Goal: Complete Application Form: Complete application form

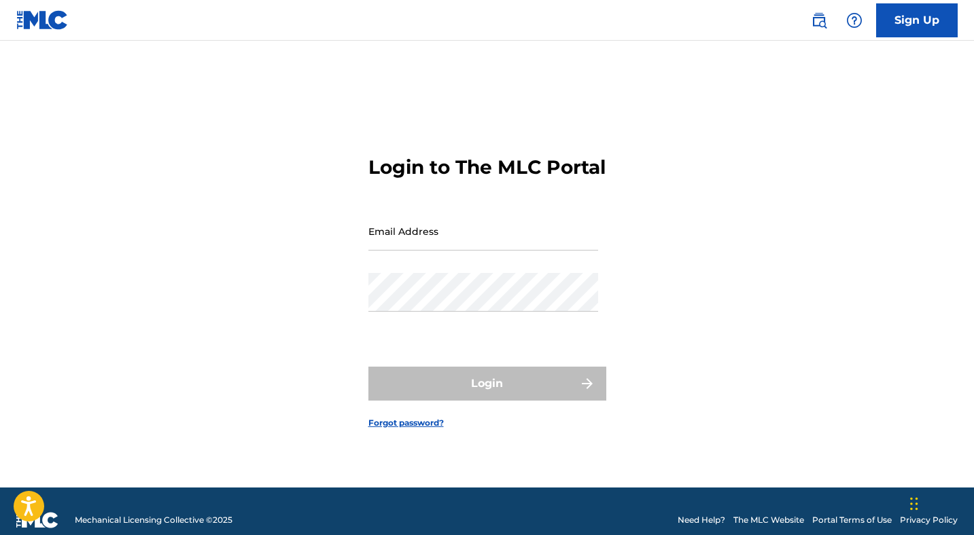
click at [893, 22] on link "Sign Up" at bounding box center [917, 20] width 82 height 34
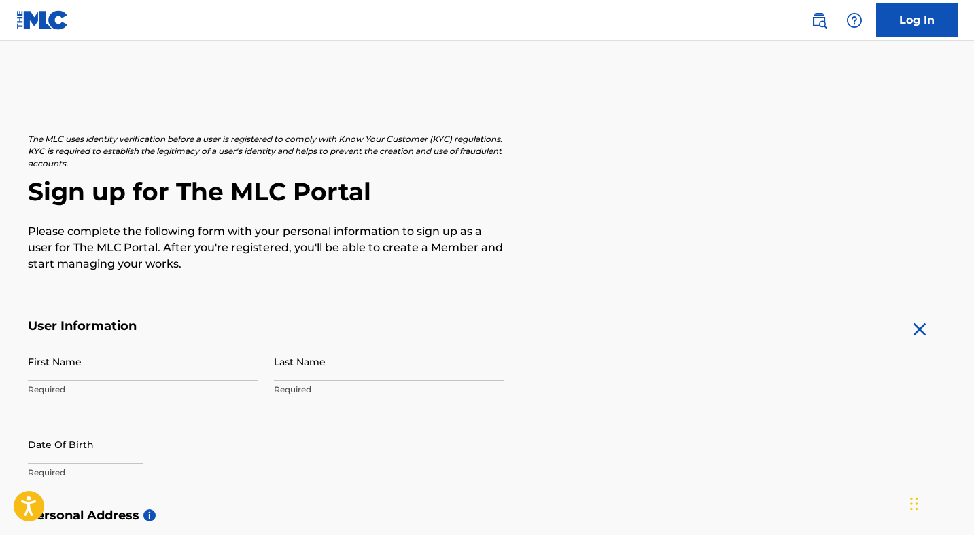
scroll to position [147, 0]
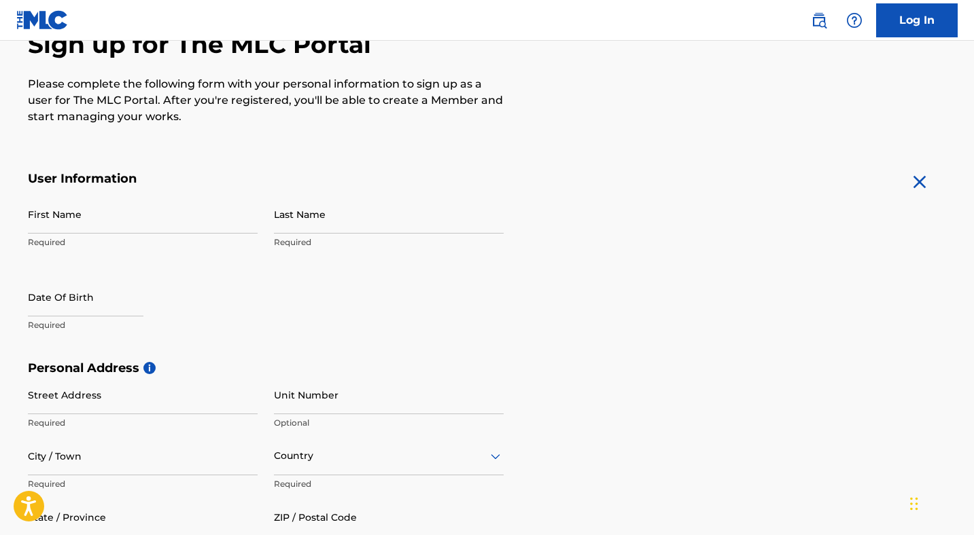
click at [223, 219] on input "First Name" at bounding box center [143, 214] width 230 height 39
type input "[PERSON_NAME]"
click at [345, 229] on input "Last Name" at bounding box center [389, 214] width 230 height 39
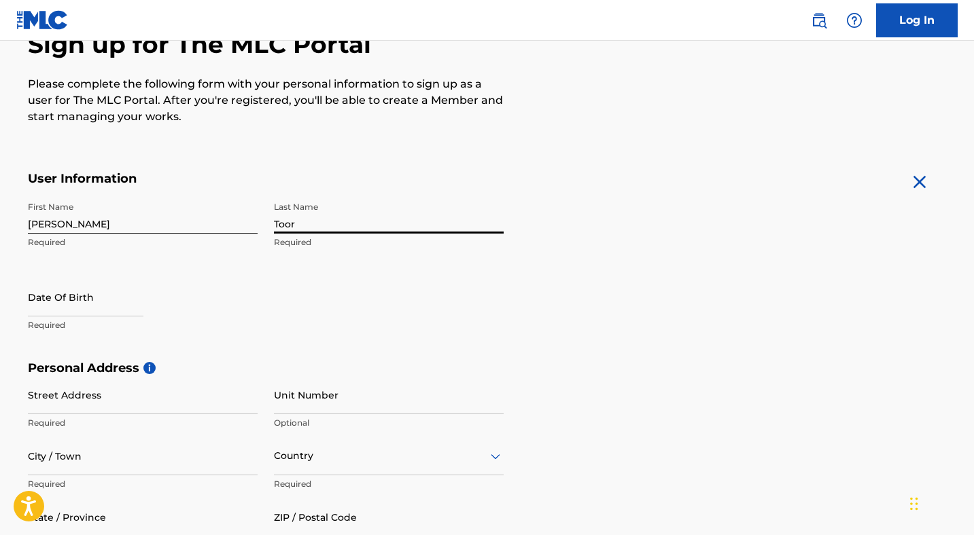
type input "Toor"
click at [75, 303] on input "text" at bounding box center [86, 297] width 116 height 39
select select "7"
select select "2025"
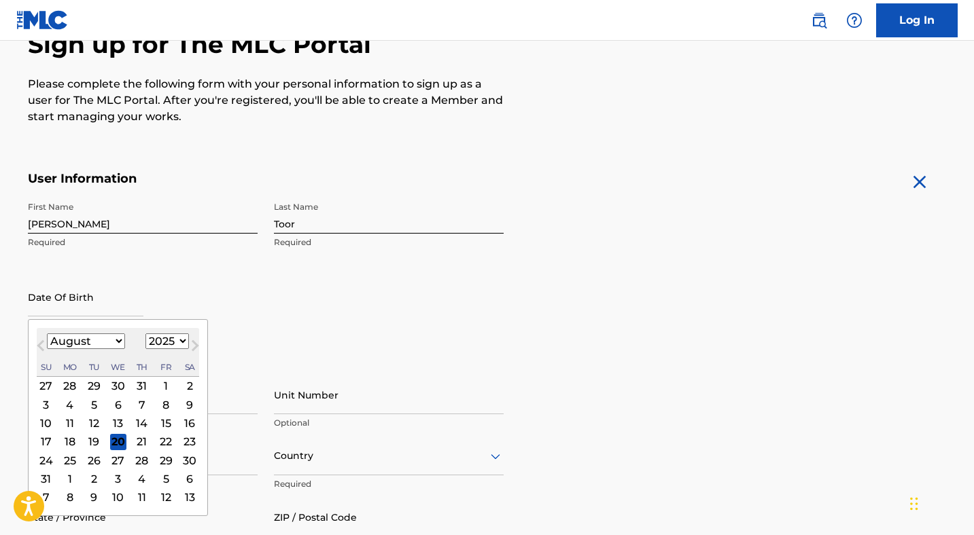
click at [110, 344] on select "January February March April May June July August September October November De…" at bounding box center [86, 342] width 78 height 16
select select "10"
click at [47, 334] on select "January February March April May June July August September October November De…" at bounding box center [86, 342] width 78 height 16
click at [162, 461] on div "28" at bounding box center [166, 461] width 16 height 16
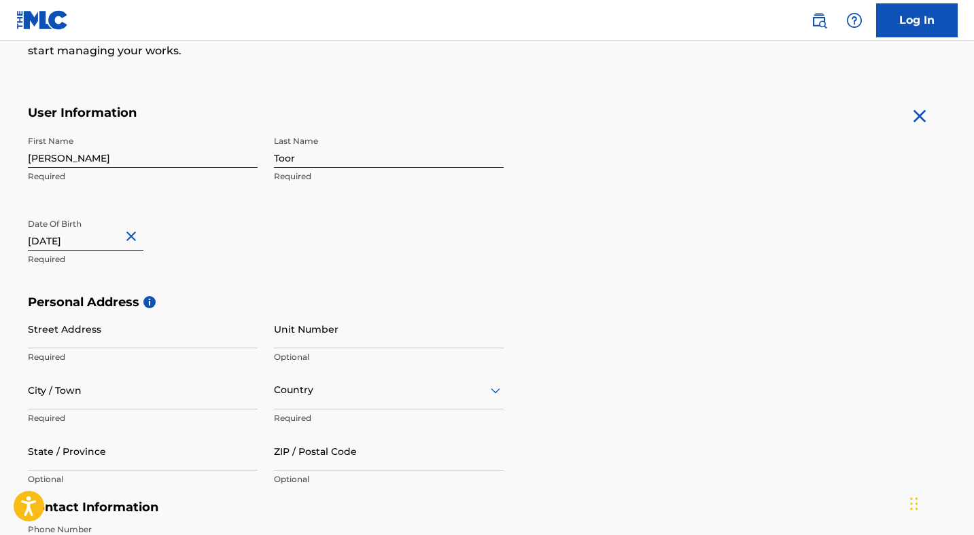
scroll to position [240, 0]
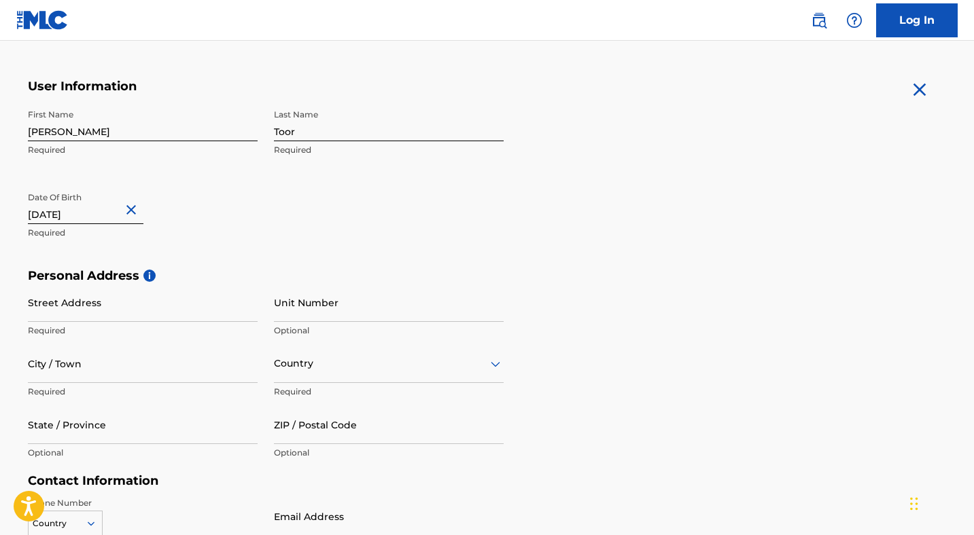
type input "November 28 1989"
click at [195, 302] on input "Street Address" at bounding box center [143, 302] width 230 height 39
type input "[STREET_ADDRESS]"
type input "Vacaville"
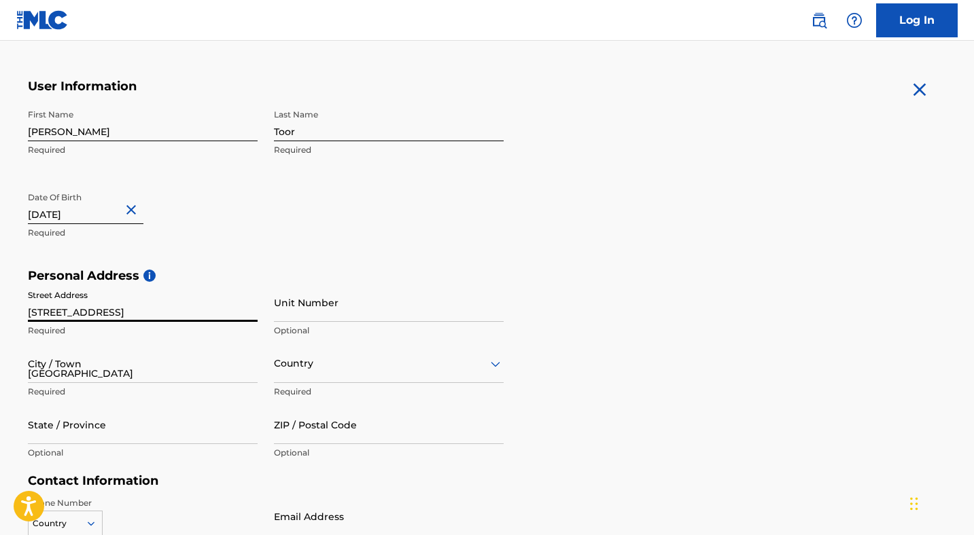
type input "United States"
type input "CA"
type input "95687"
type input "1"
type input "707"
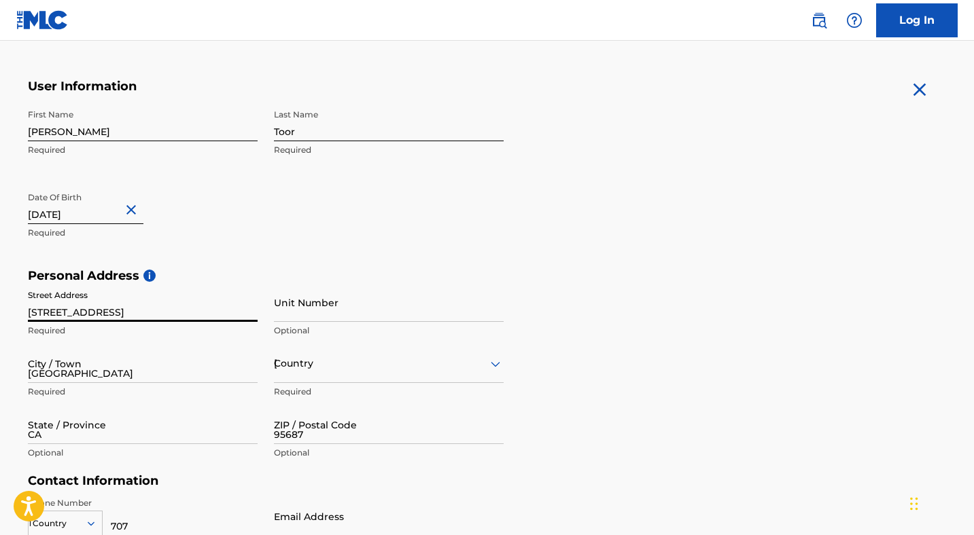
type input "3652917"
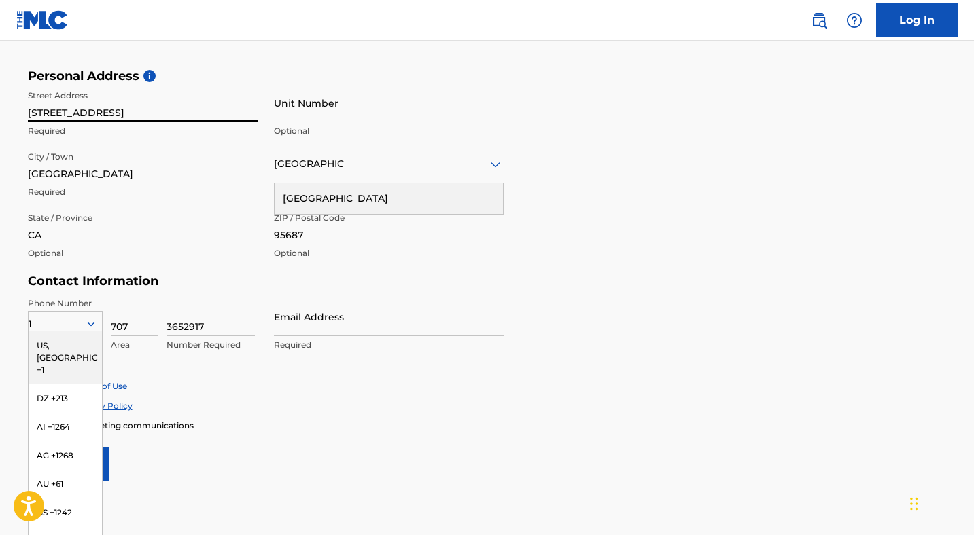
click at [248, 265] on div "State / Province CA Optional" at bounding box center [143, 236] width 230 height 61
click at [432, 372] on div "Phone Number 1 US, CA +1 DZ +213 AI +1264 AG +1268 AU +61 BS +1242 BB +1246 BZ …" at bounding box center [266, 339] width 476 height 83
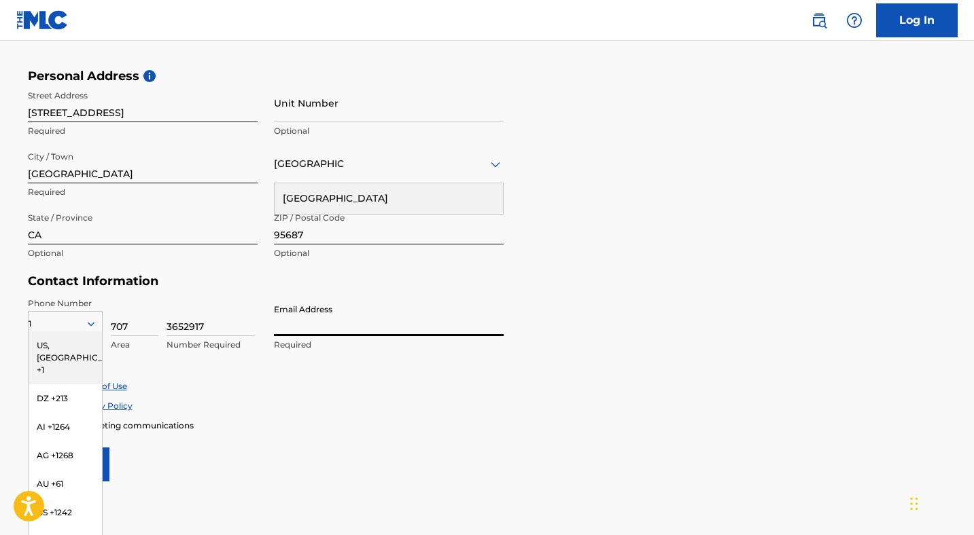
click at [296, 330] on input "Email Address" at bounding box center [389, 317] width 230 height 39
type input "[DOMAIN_NAME][EMAIL_ADDRESS][DOMAIN_NAME]"
click at [344, 387] on div "Accept Terms of Use" at bounding box center [487, 387] width 919 height 12
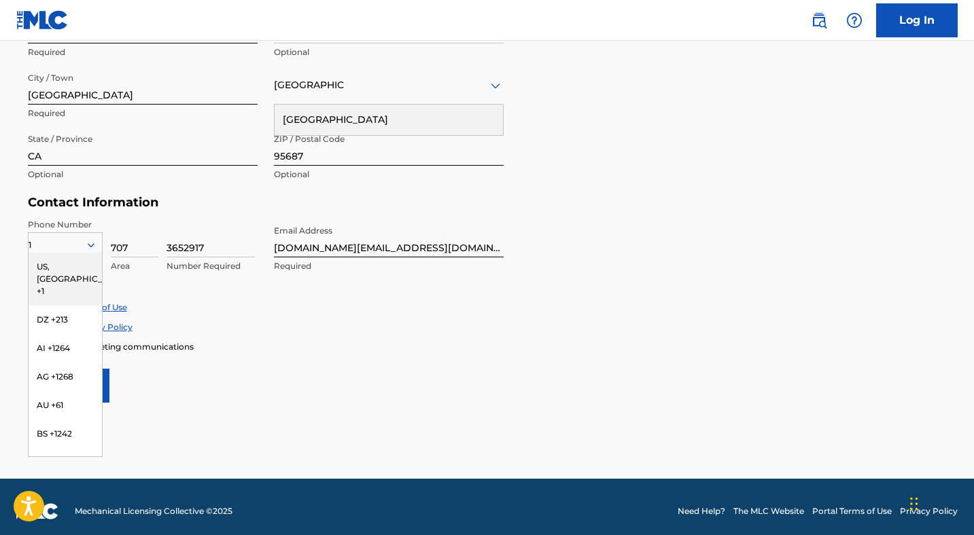
scroll to position [527, 0]
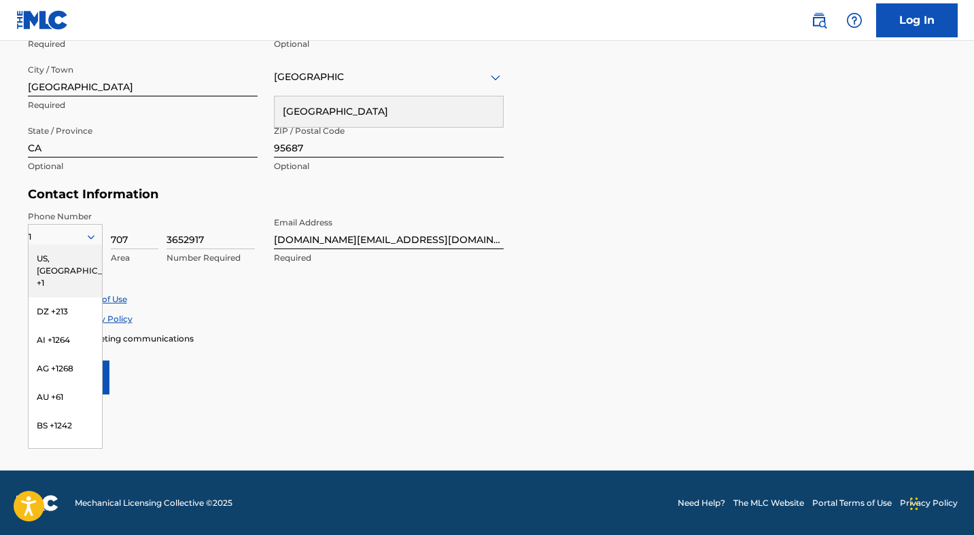
click at [68, 234] on div "1" at bounding box center [65, 237] width 73 height 15
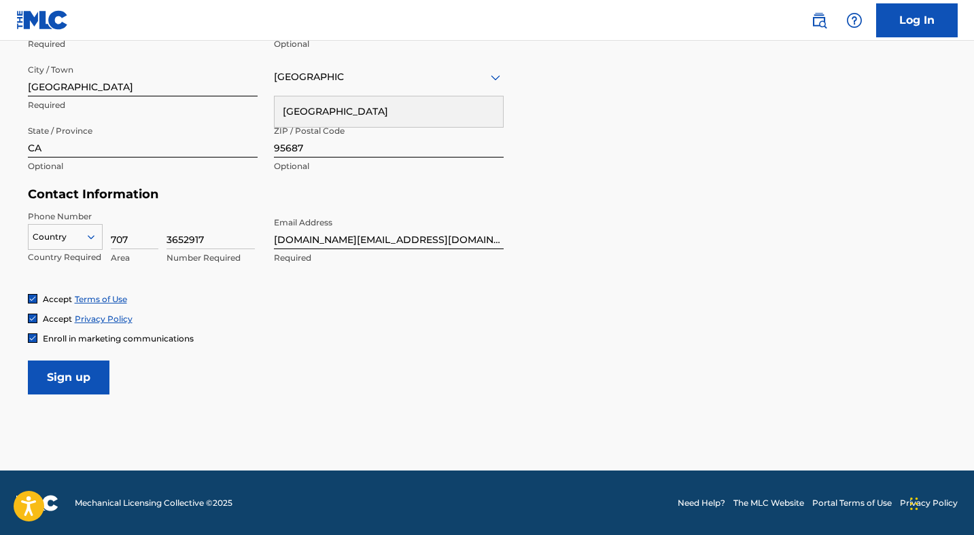
click at [177, 301] on div "Accept Terms of Use" at bounding box center [487, 300] width 919 height 12
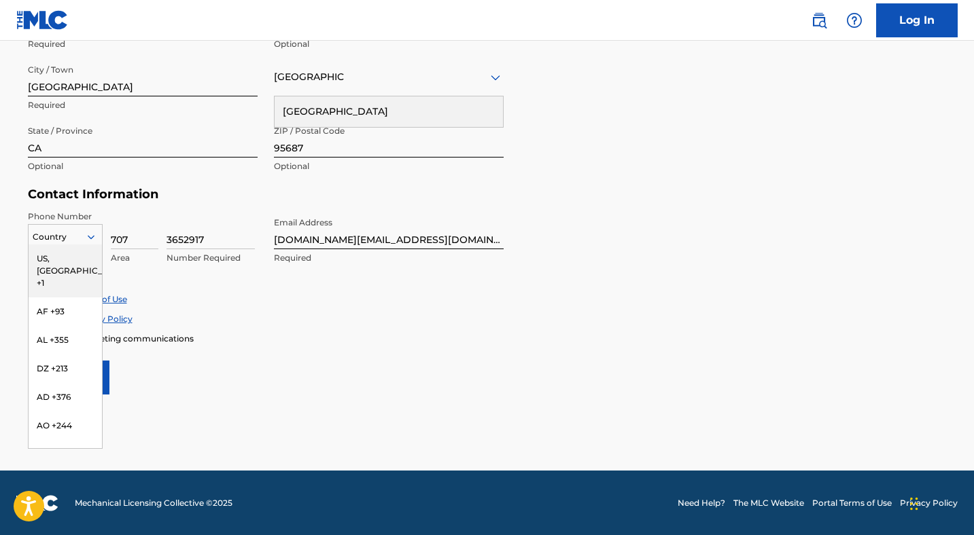
click at [88, 238] on icon at bounding box center [91, 237] width 12 height 12
click at [82, 257] on div "US, [GEOGRAPHIC_DATA] +1" at bounding box center [65, 271] width 73 height 53
click at [86, 239] on icon at bounding box center [91, 237] width 12 height 12
click at [268, 347] on form "User Information First Name James Required Last Name Toor Required Date Of Birt…" at bounding box center [487, 93] width 919 height 603
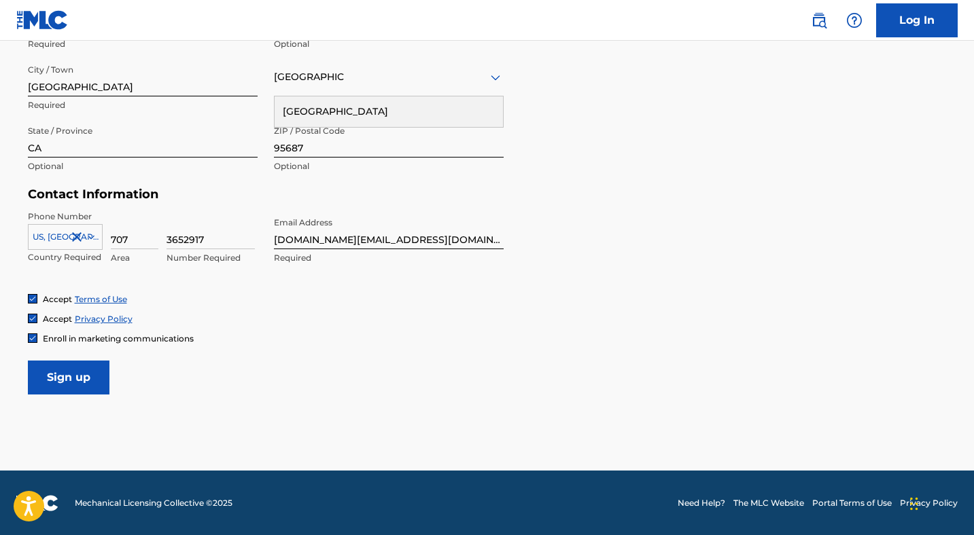
scroll to position [522, 0]
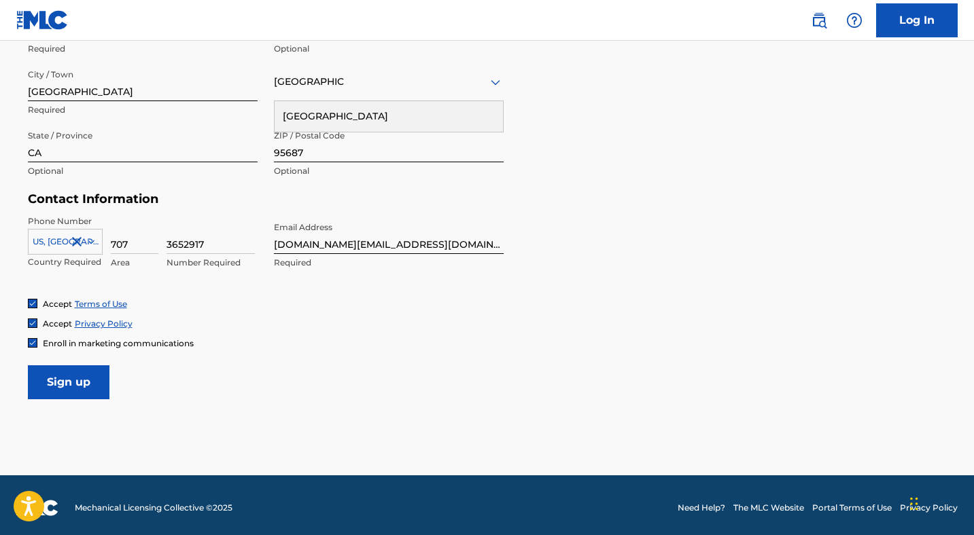
click at [31, 342] on img at bounding box center [33, 343] width 8 height 8
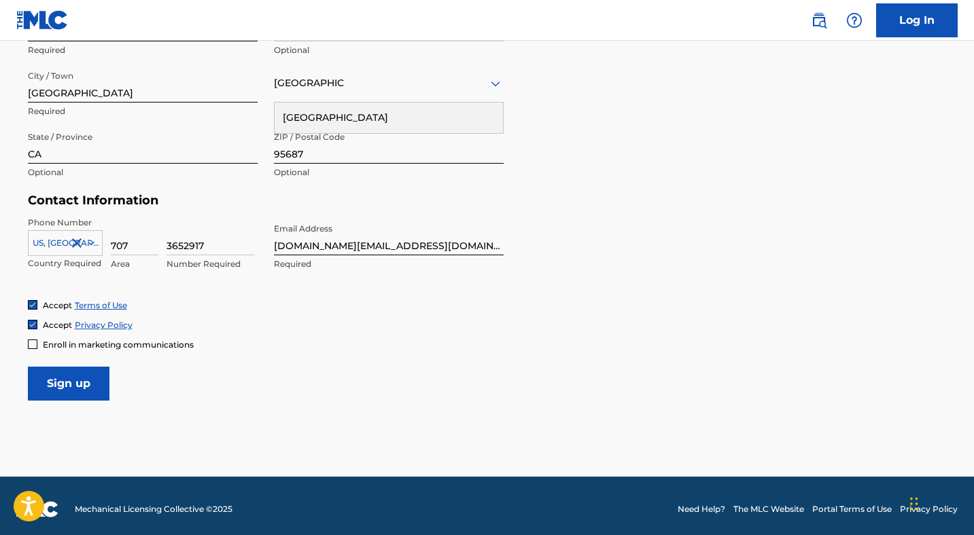
scroll to position [527, 0]
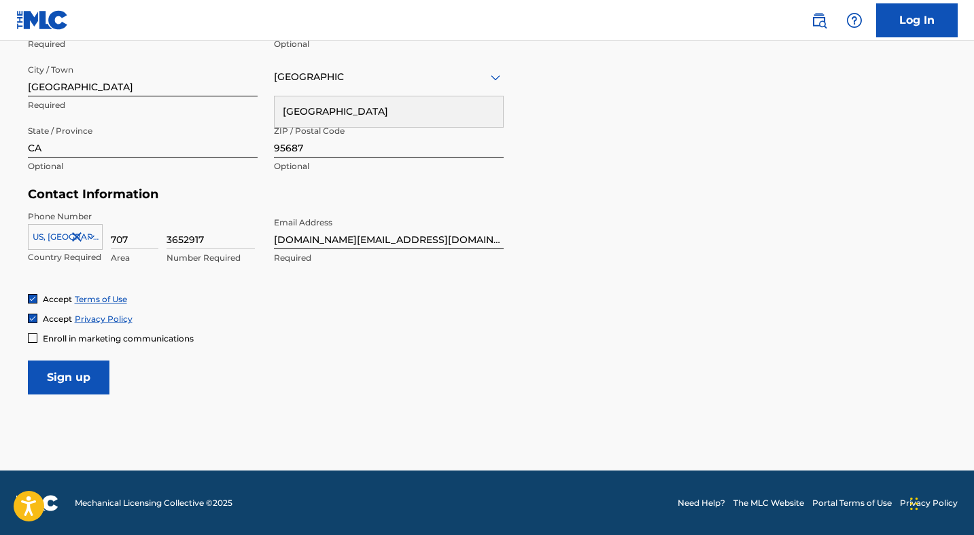
click at [91, 375] on input "Sign up" at bounding box center [69, 378] width 82 height 34
click at [483, 96] on div "Country Required" at bounding box center [389, 88] width 230 height 61
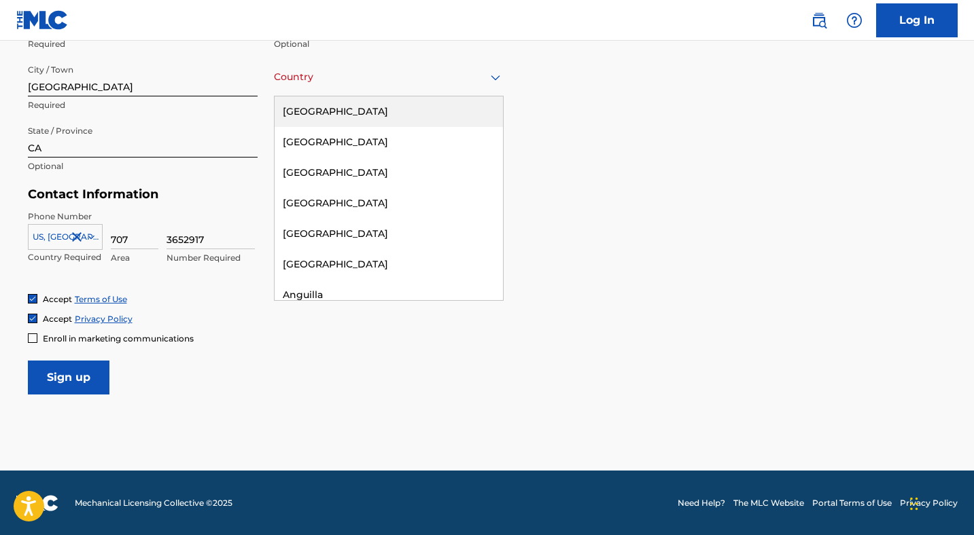
click at [484, 82] on div at bounding box center [389, 77] width 230 height 17
click at [446, 114] on div "United States" at bounding box center [389, 111] width 228 height 31
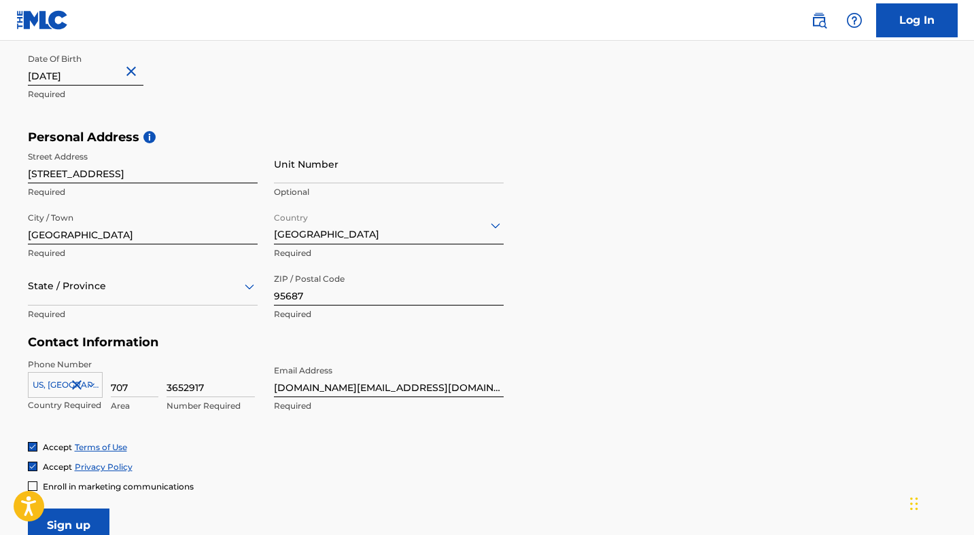
scroll to position [476, 0]
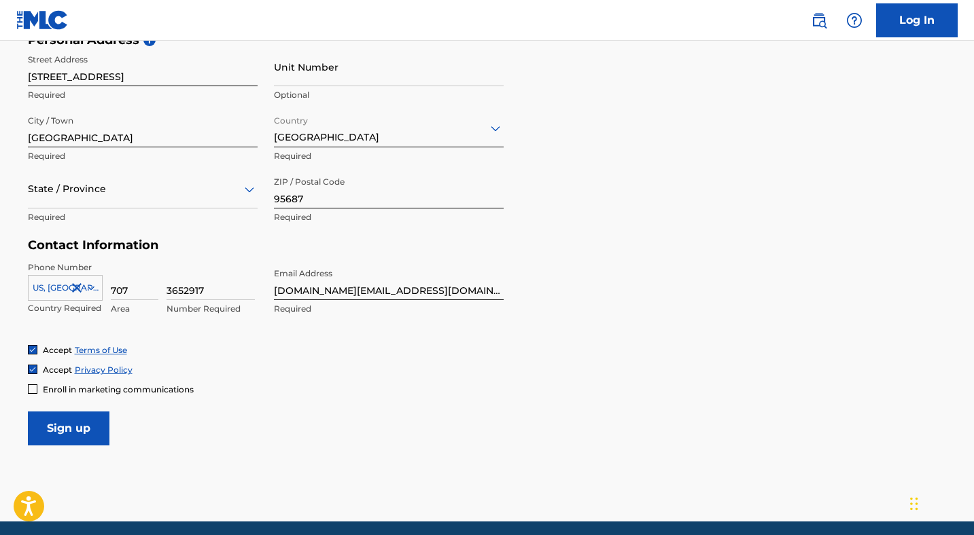
click at [99, 417] on input "Sign up" at bounding box center [69, 429] width 82 height 34
click at [208, 203] on div "State / Province" at bounding box center [143, 189] width 230 height 39
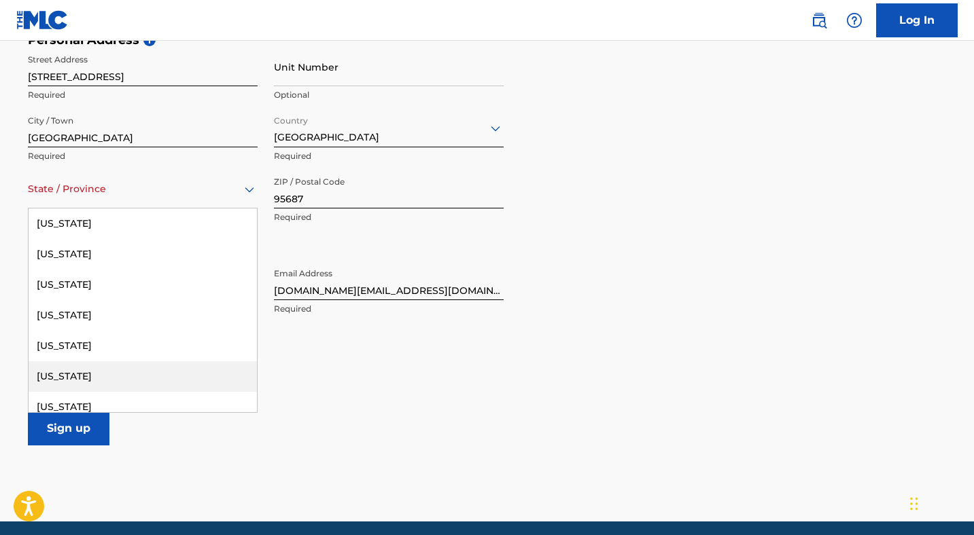
click at [170, 370] on div "California" at bounding box center [143, 377] width 228 height 31
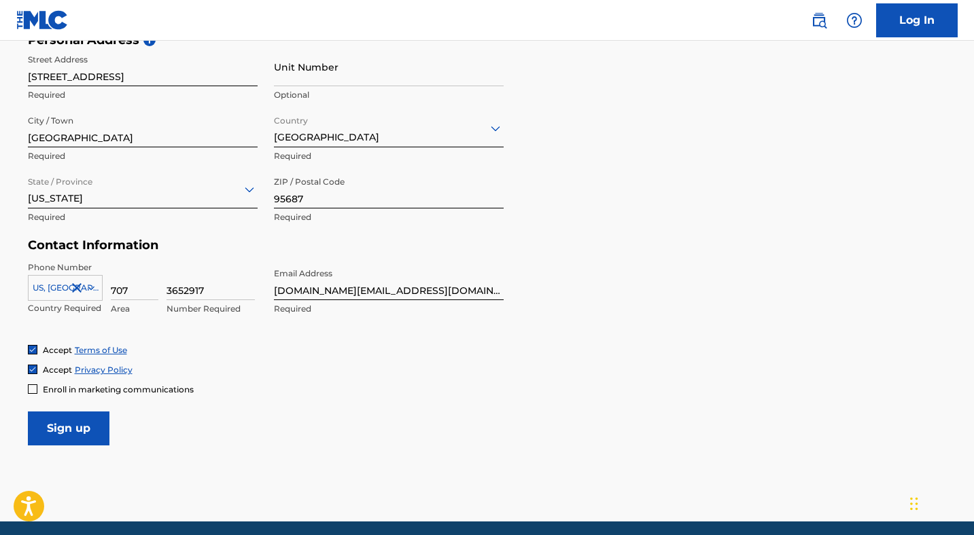
click at [80, 446] on main "The MLC uses identity verification before a user is registered to comply with K…" at bounding box center [487, 43] width 974 height 957
click at [82, 432] on input "Sign up" at bounding box center [69, 429] width 82 height 34
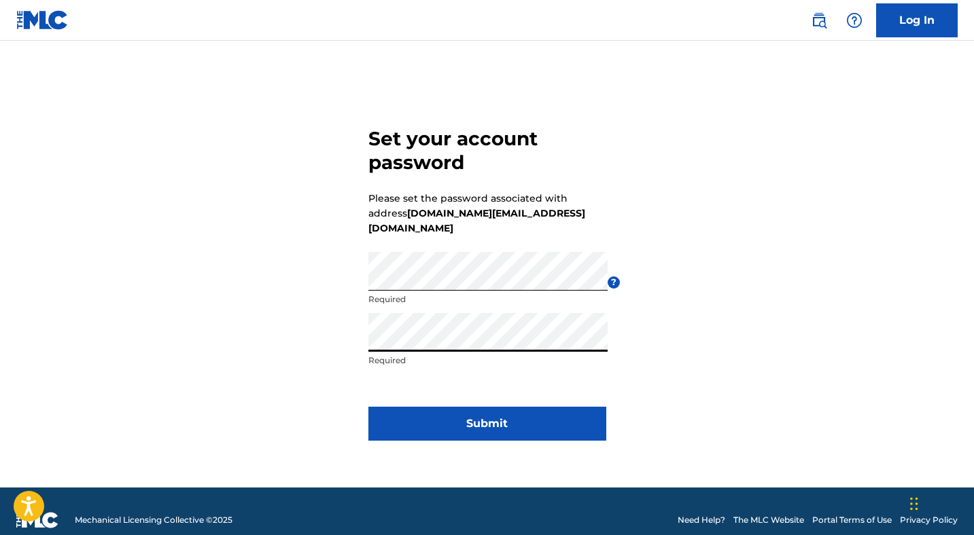
click at [512, 408] on button "Submit" at bounding box center [487, 424] width 238 height 34
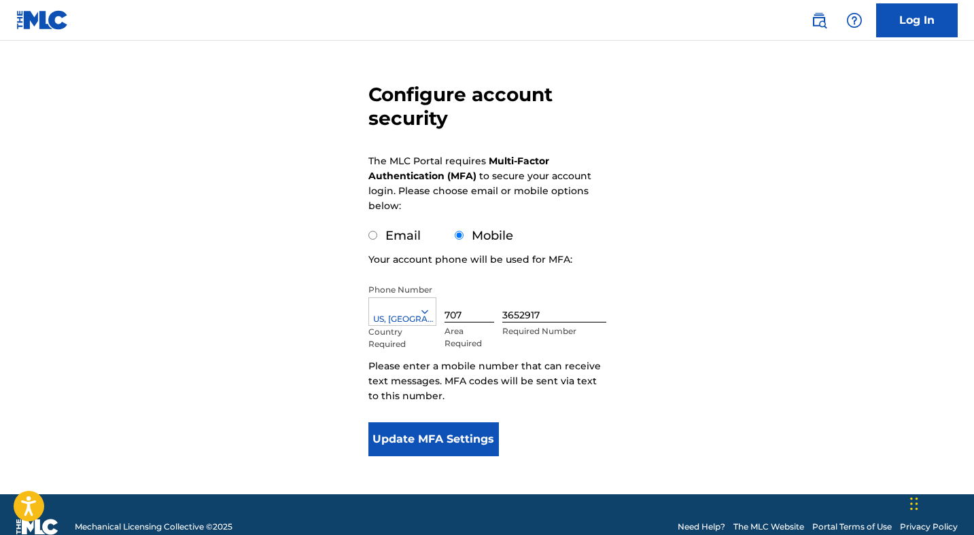
scroll to position [103, 0]
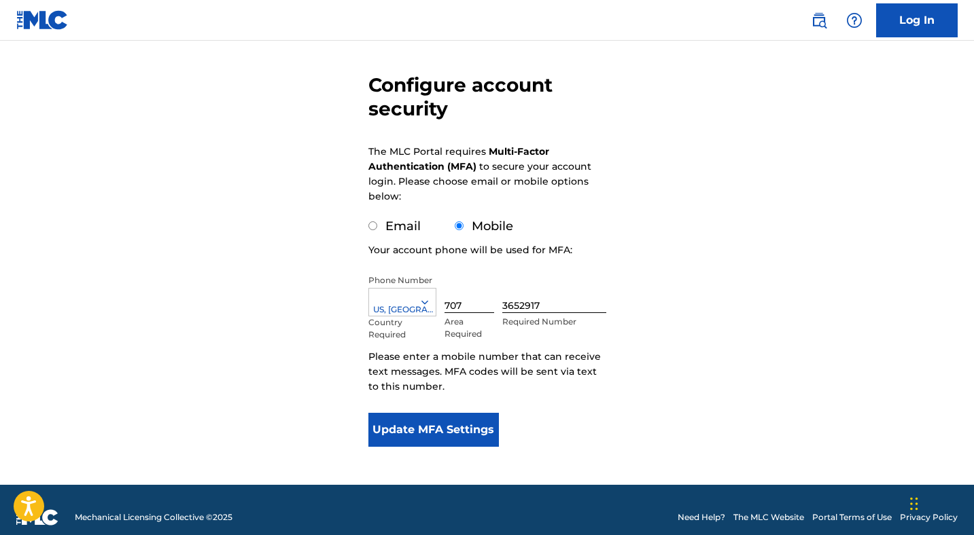
click at [461, 424] on button "Update MFA Settings" at bounding box center [433, 430] width 131 height 34
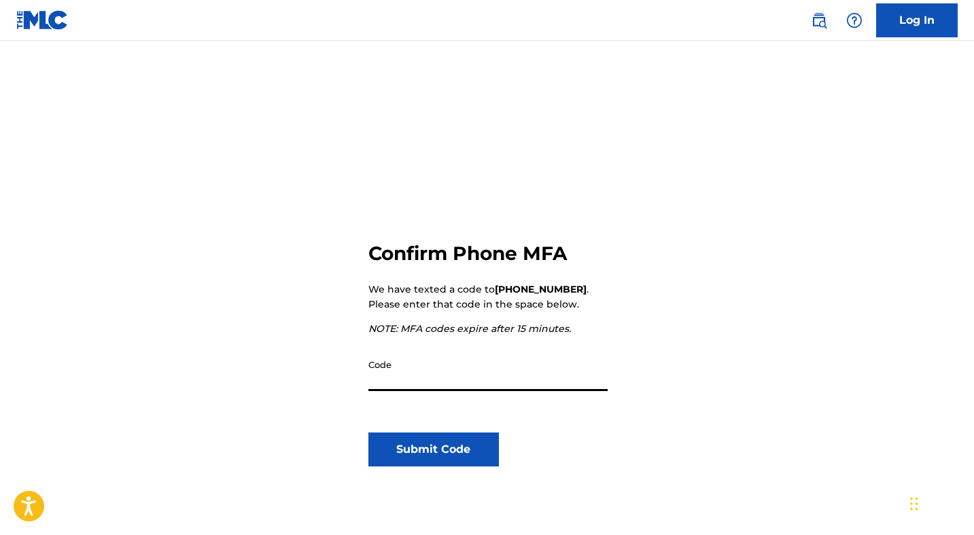
paste input "123375"
type input "123375"
click at [433, 439] on button "Submit Code" at bounding box center [433, 450] width 131 height 34
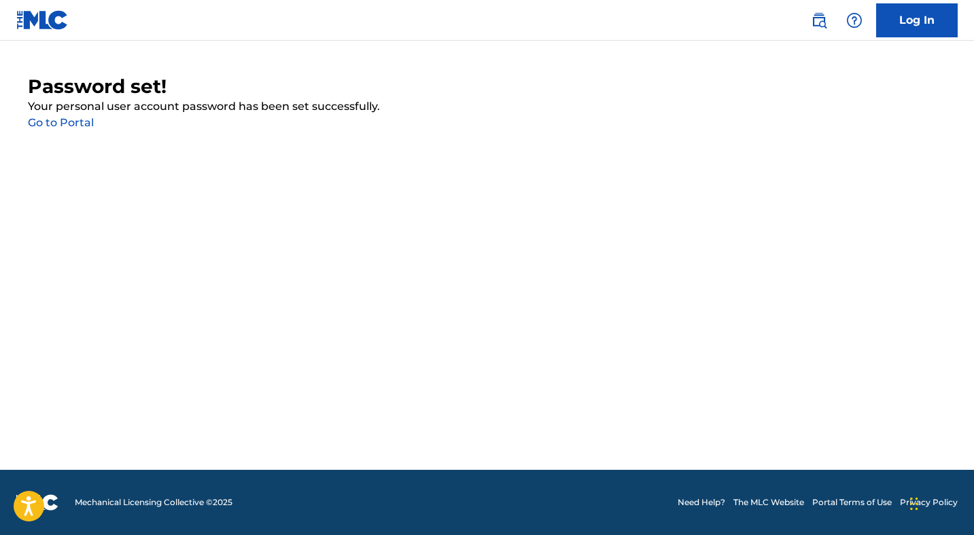
click at [82, 127] on link "Go to Portal" at bounding box center [61, 122] width 66 height 13
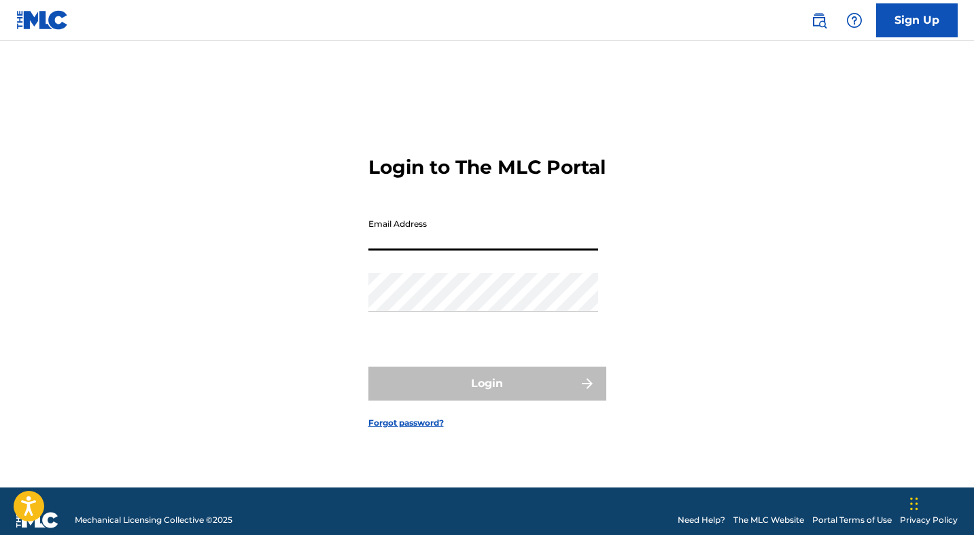
click at [429, 241] on input "Email Address" at bounding box center [483, 231] width 230 height 39
type input "[DOMAIN_NAME][EMAIL_ADDRESS][DOMAIN_NAME]"
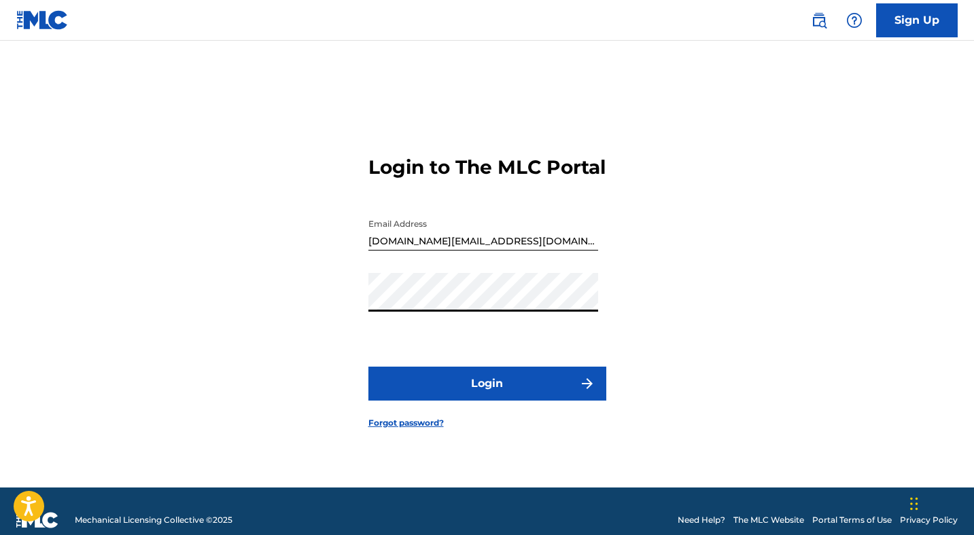
click at [368, 367] on button "Login" at bounding box center [487, 384] width 238 height 34
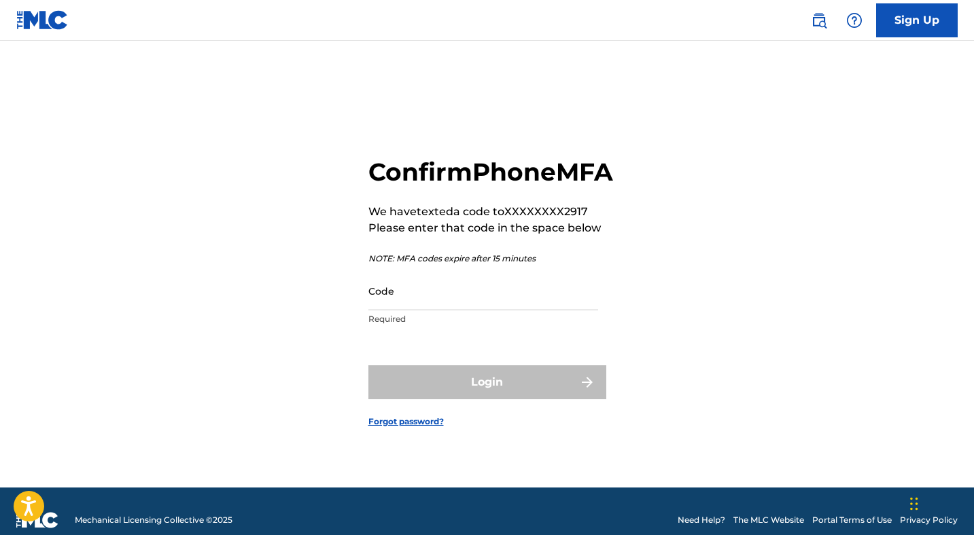
click at [432, 311] on input "Code" at bounding box center [483, 291] width 230 height 39
paste input "686902"
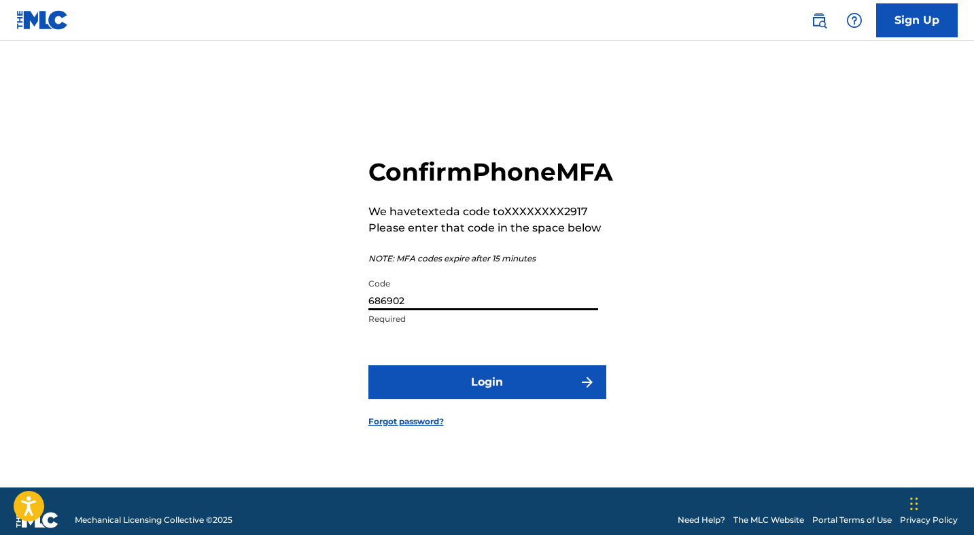
type input "686902"
click at [537, 400] on button "Login" at bounding box center [487, 383] width 238 height 34
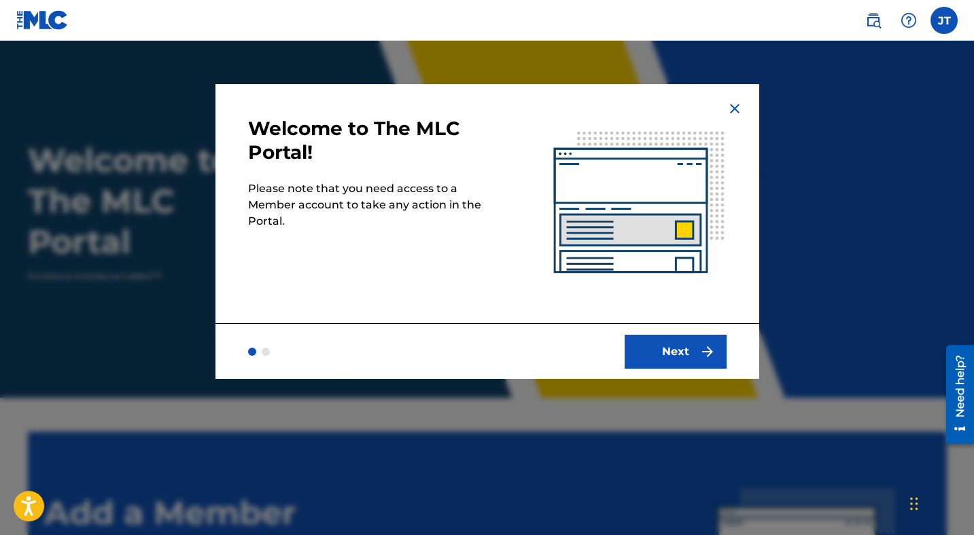
click at [688, 360] on button "Next" at bounding box center [676, 352] width 102 height 34
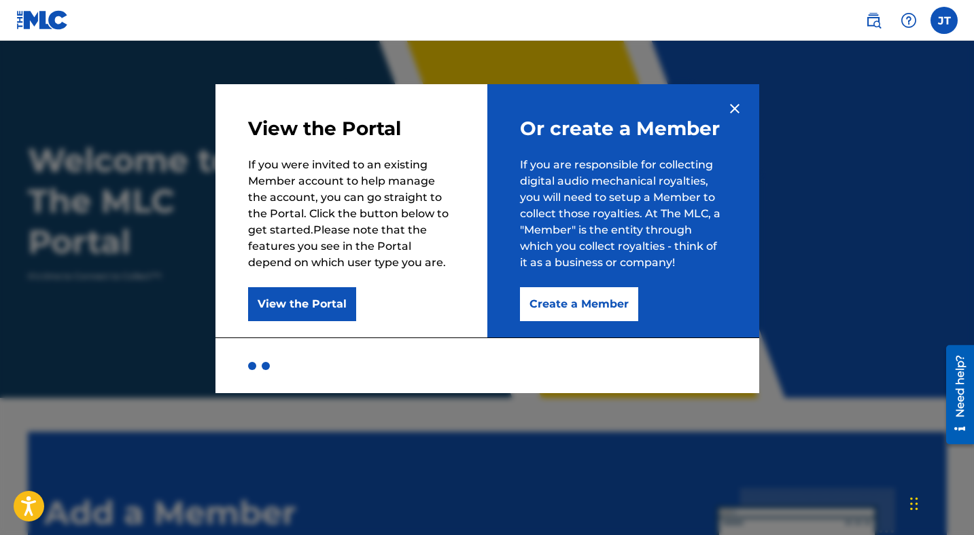
click at [563, 313] on button "Create a Member" at bounding box center [579, 304] width 118 height 34
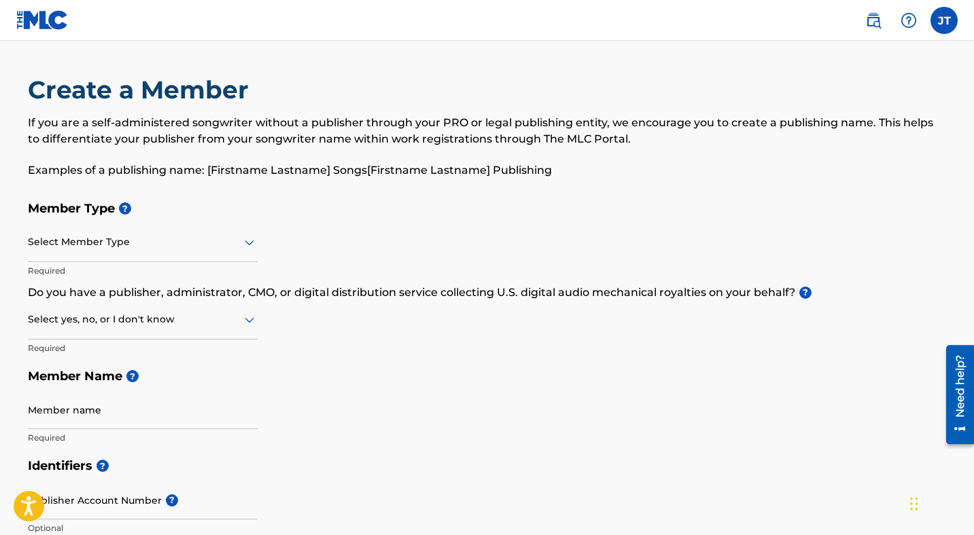
click at [214, 246] on div at bounding box center [143, 242] width 230 height 17
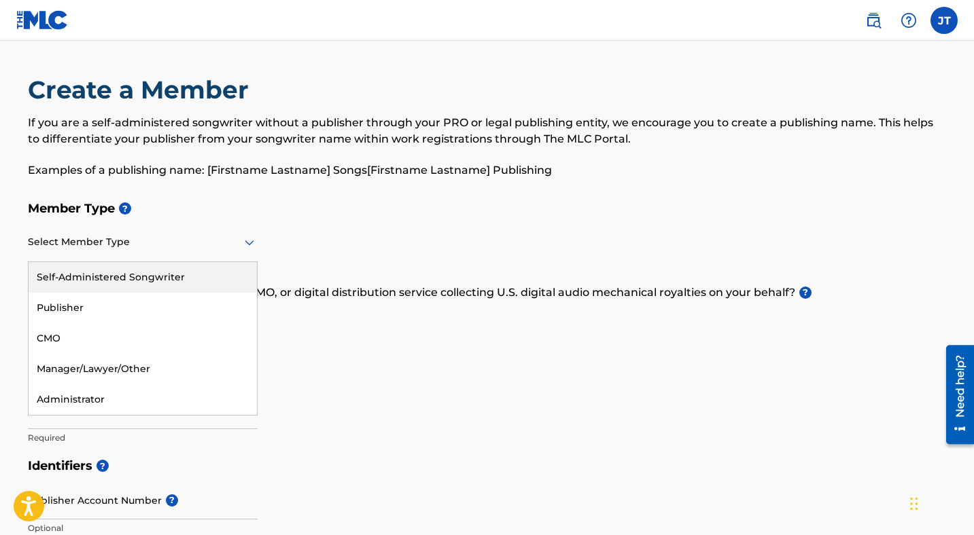
click at [315, 237] on div "Member Type ? Self-Administered Songwriter, 1 of 5. 5 results available. Use Up…" at bounding box center [487, 323] width 919 height 258
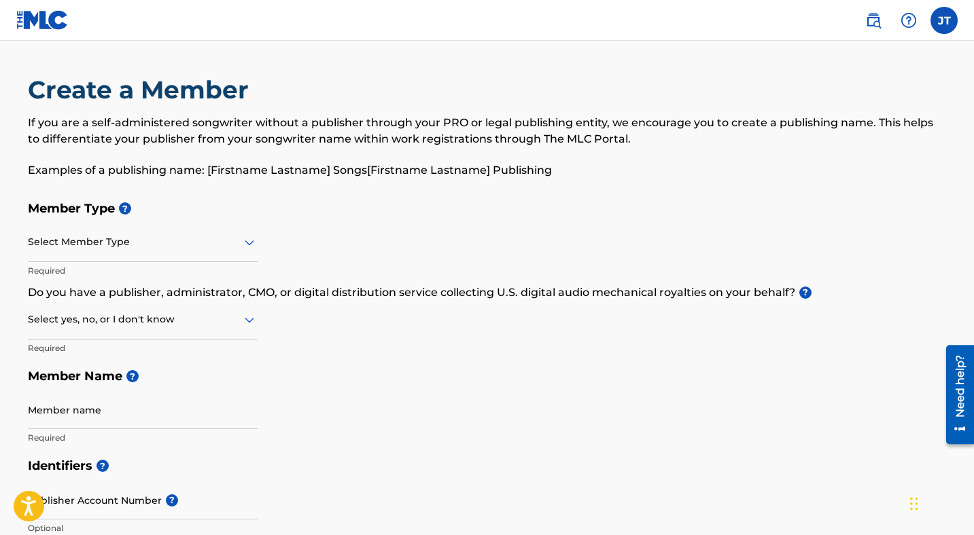
click at [233, 246] on div at bounding box center [143, 242] width 230 height 17
click at [228, 237] on div at bounding box center [143, 242] width 230 height 17
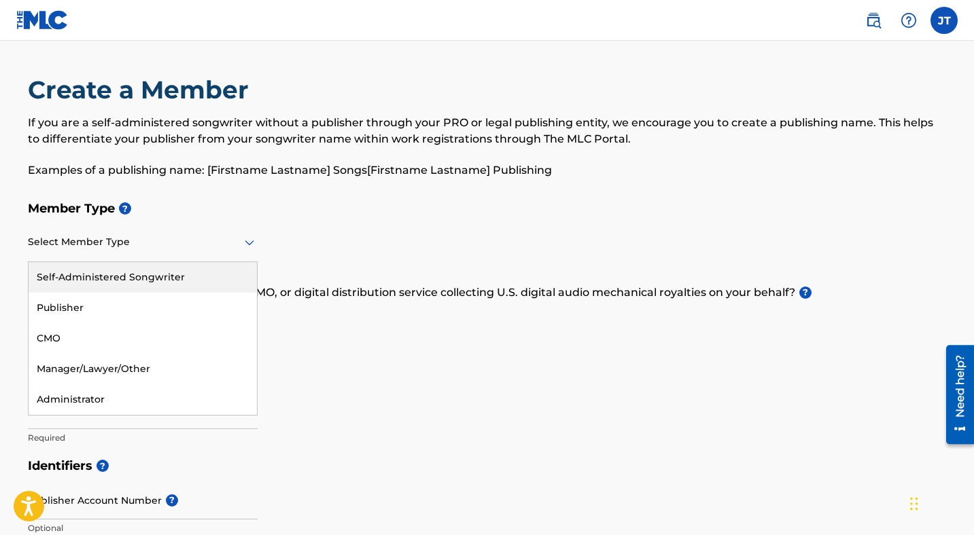
click at [208, 275] on div "Self-Administered Songwriter" at bounding box center [143, 277] width 228 height 31
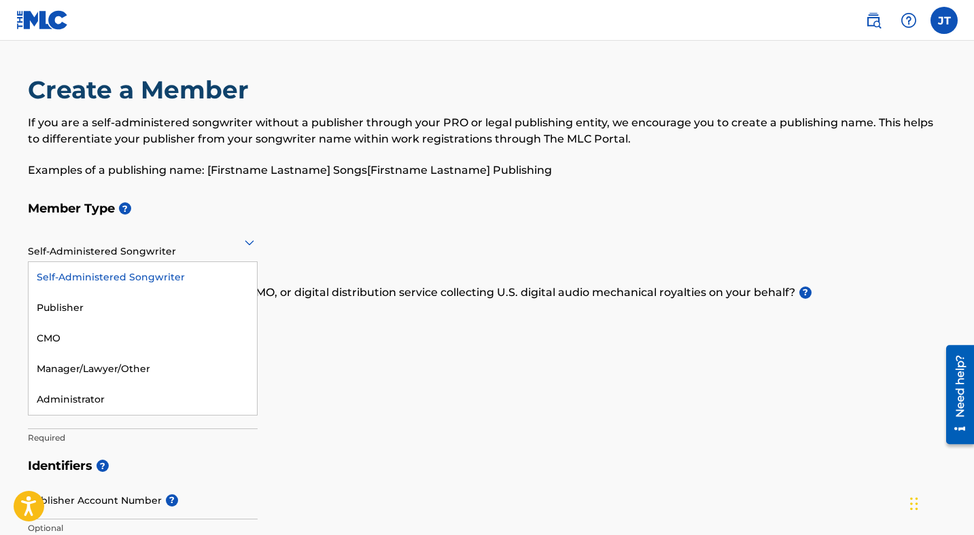
click at [232, 239] on div at bounding box center [143, 242] width 230 height 17
click at [361, 230] on div "Member Type ? CMO, 3 of 5. 5 results available. Use Up and Down to choose optio…" at bounding box center [487, 323] width 919 height 258
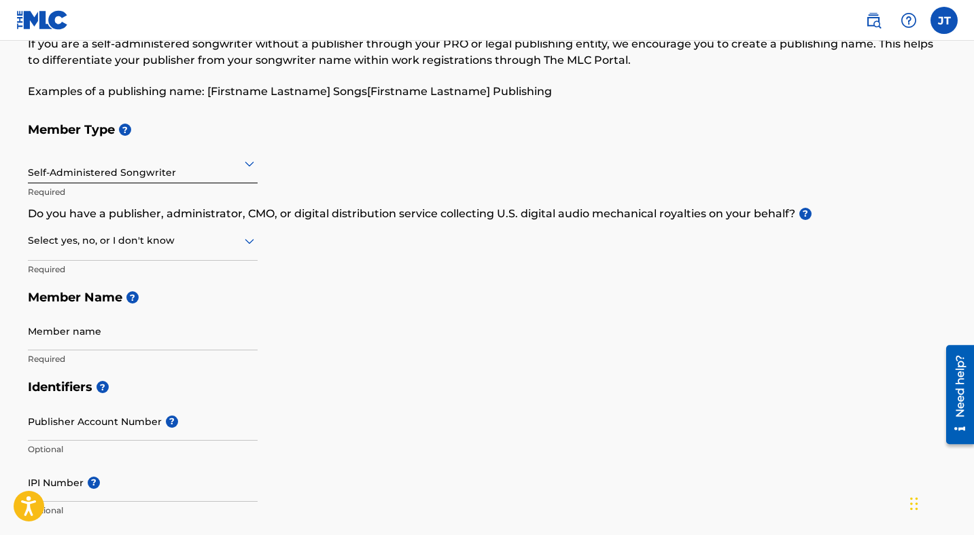
scroll to position [114, 0]
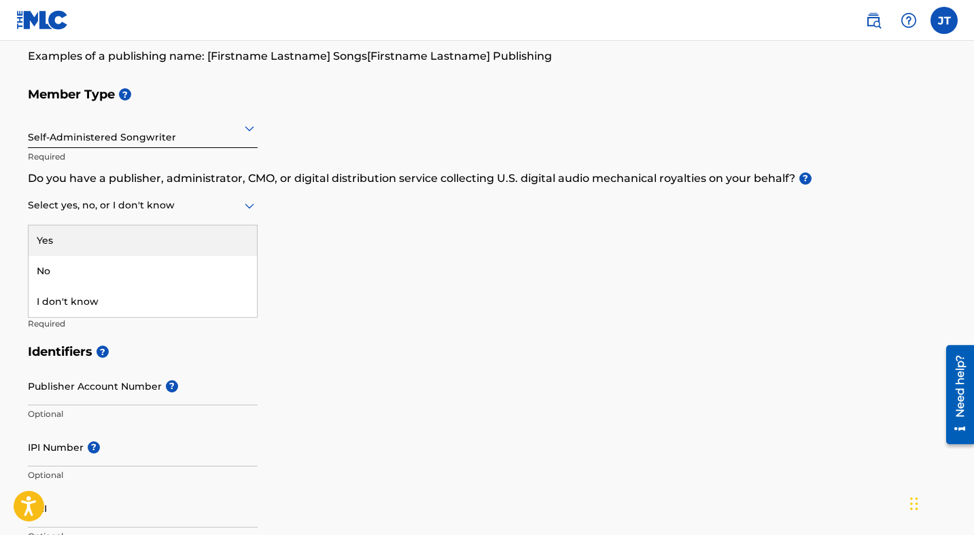
click at [251, 207] on icon at bounding box center [250, 206] width 10 height 5
click at [337, 241] on div "Member Type ? Self-Administered Songwriter Required Do you have a publisher, ad…" at bounding box center [487, 209] width 919 height 258
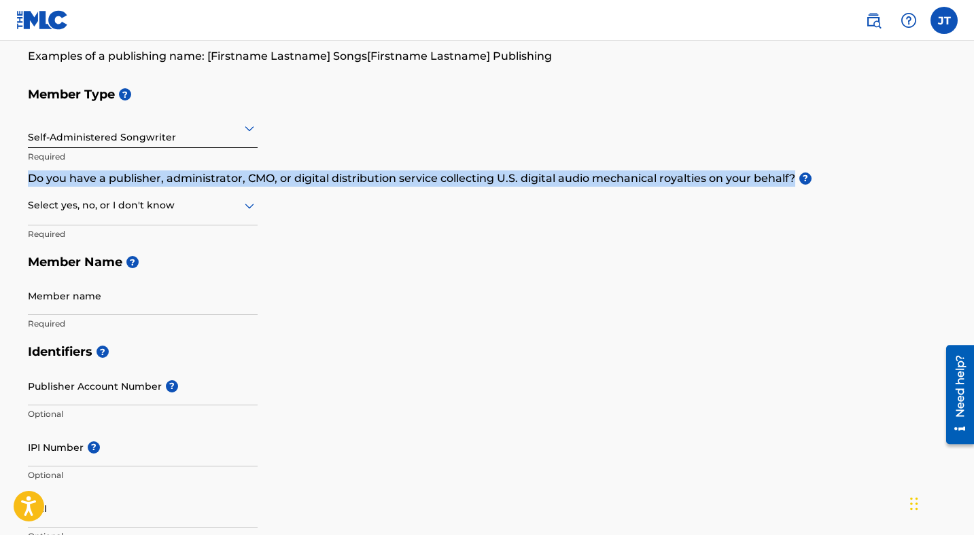
drag, startPoint x: 31, startPoint y: 179, endPoint x: 793, endPoint y: 177, distance: 761.8
click at [793, 177] on p "Do you have a publisher, administrator, CMO, or digital distribution service co…" at bounding box center [487, 179] width 919 height 16
copy p "Do you have a publisher, administrator, CMO, or digital distribution service co…"
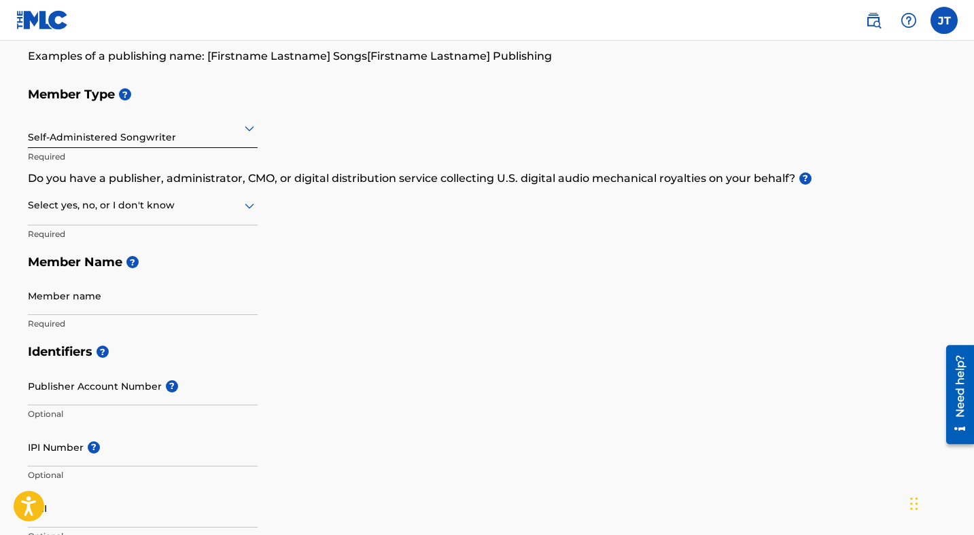
click at [239, 206] on div at bounding box center [143, 205] width 230 height 17
click at [222, 263] on div "No" at bounding box center [143, 271] width 228 height 31
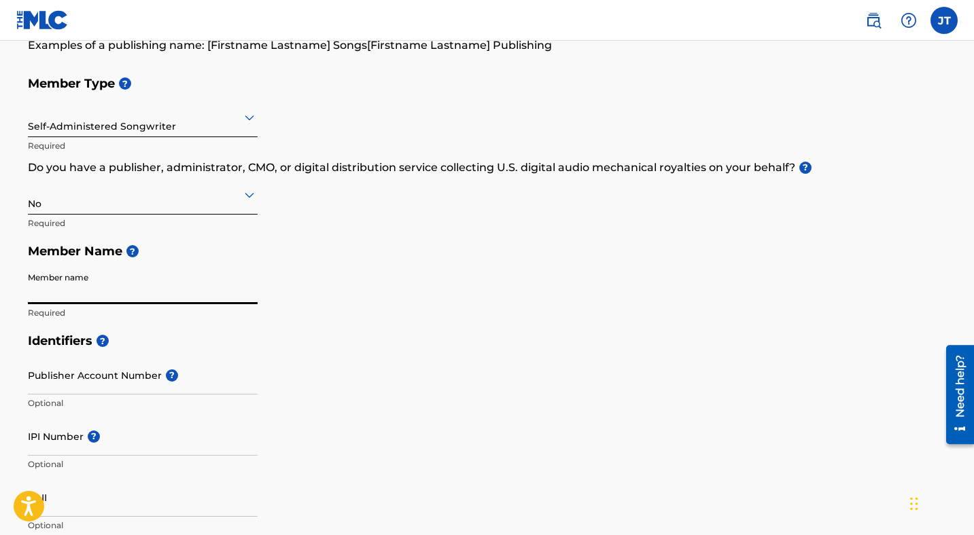
click at [219, 283] on input "Member name" at bounding box center [143, 285] width 230 height 39
type input "[PERSON_NAME]"
type input "[STREET_ADDRESS]"
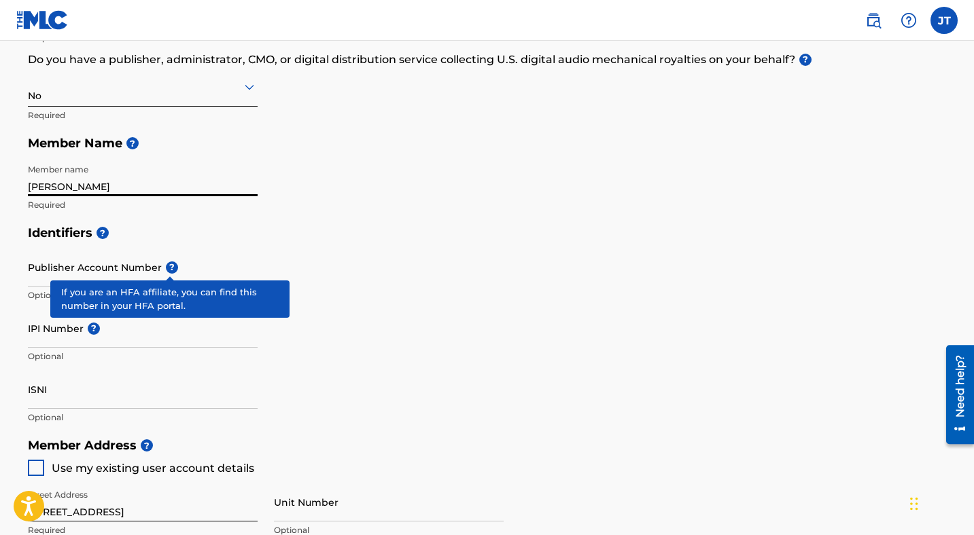
scroll to position [236, 0]
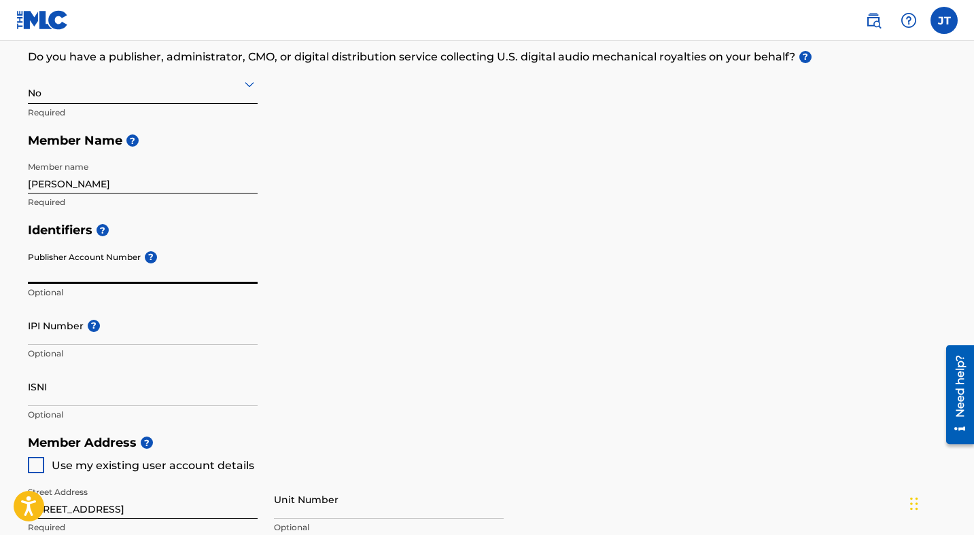
click at [140, 268] on input "Publisher Account Number ?" at bounding box center [143, 264] width 230 height 39
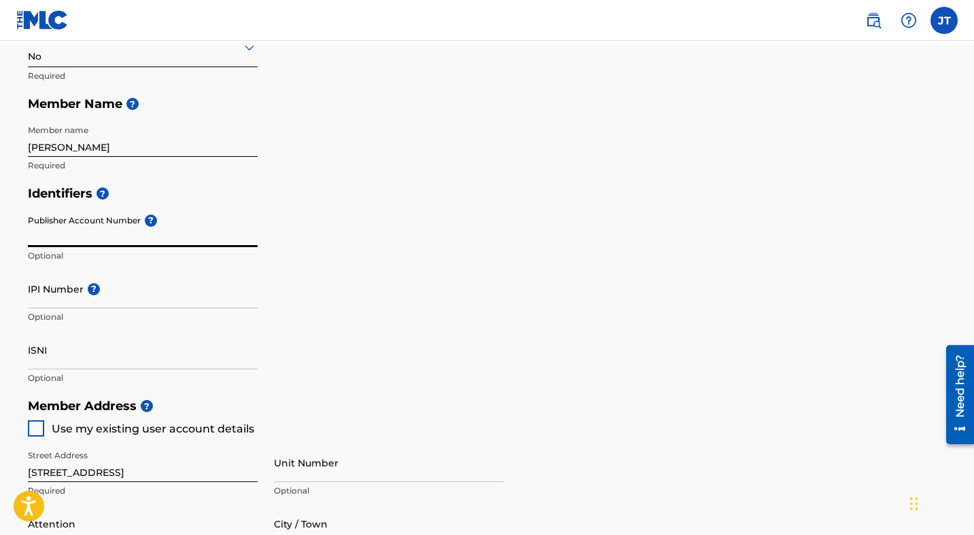
scroll to position [275, 0]
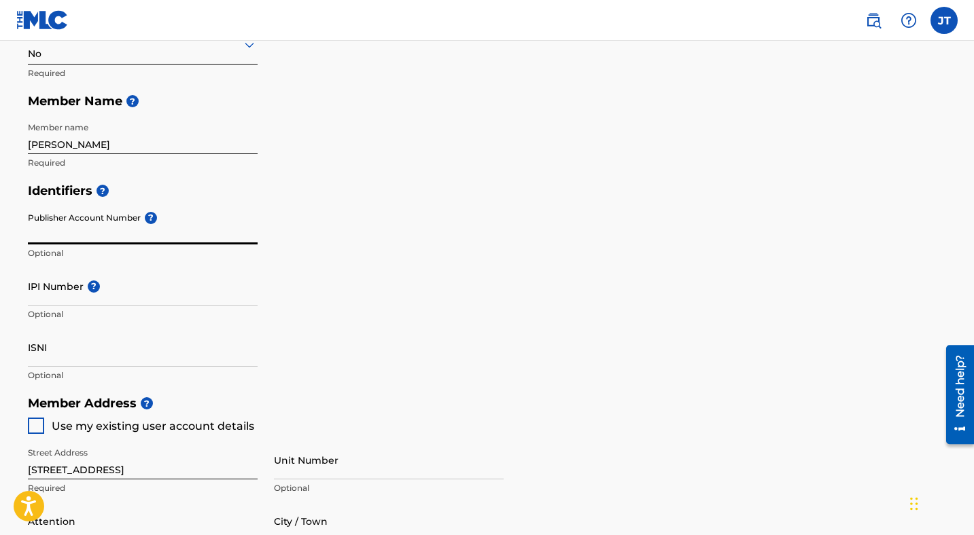
drag, startPoint x: 29, startPoint y: 216, endPoint x: 140, endPoint y: 217, distance: 110.8
click at [140, 217] on div "Publisher Account Number ? Optional" at bounding box center [143, 236] width 230 height 61
drag, startPoint x: 29, startPoint y: 217, endPoint x: 127, endPoint y: 215, distance: 98.5
click at [127, 215] on input "Publisher Account Number ?" at bounding box center [143, 225] width 230 height 39
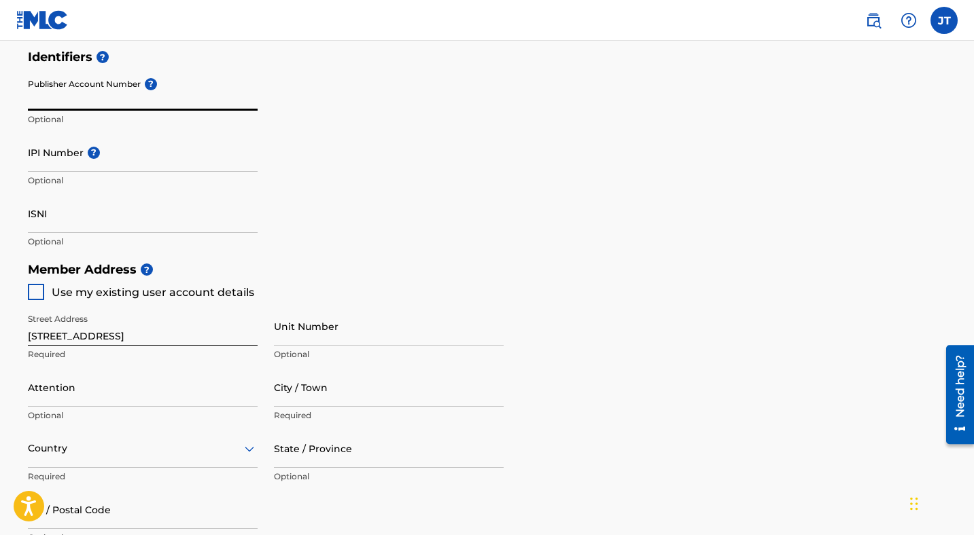
scroll to position [411, 0]
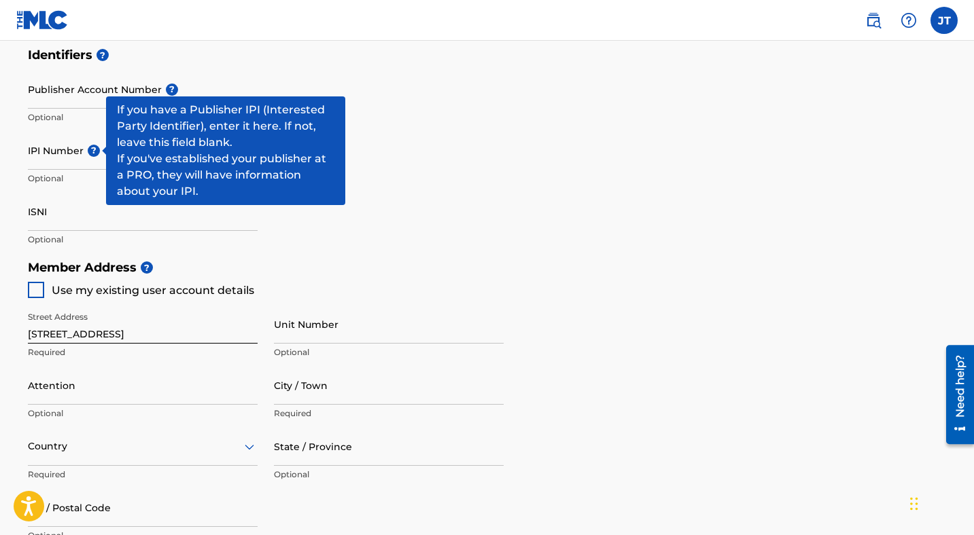
click at [88, 152] on span "?" at bounding box center [94, 151] width 12 height 12
click at [88, 152] on input "IPI Number ?" at bounding box center [143, 150] width 230 height 39
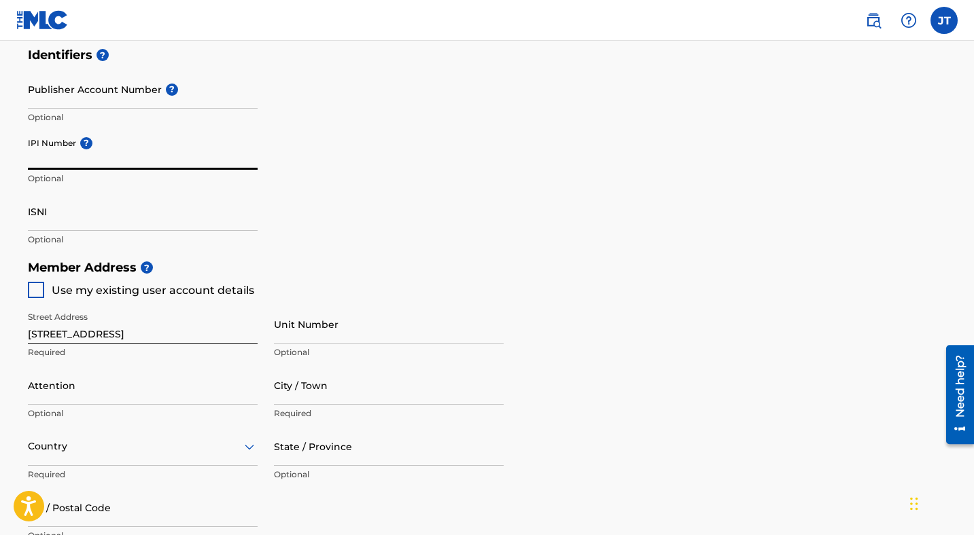
click at [94, 152] on input "IPI Number ?" at bounding box center [143, 150] width 230 height 39
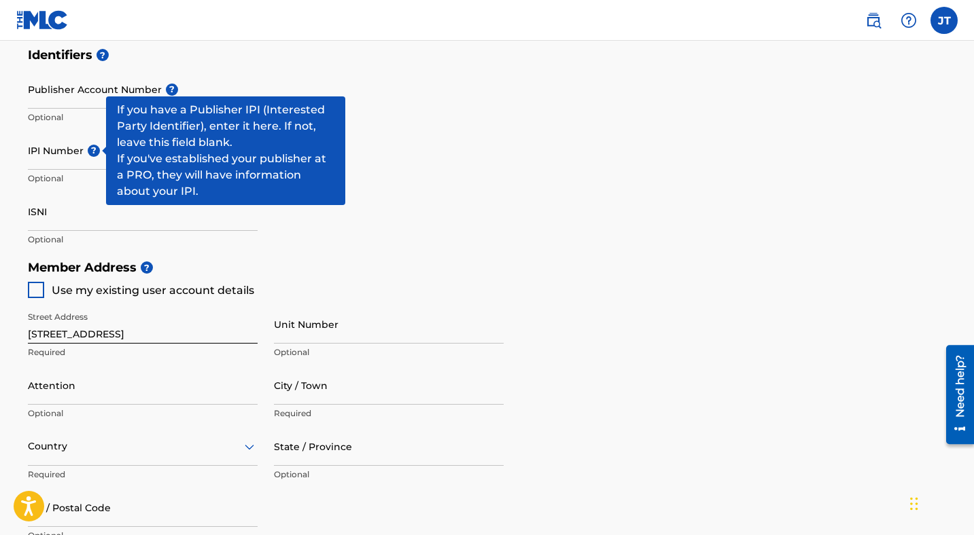
click at [88, 149] on span "?" at bounding box center [94, 151] width 12 height 12
click at [88, 149] on input "IPI Number ?" at bounding box center [143, 150] width 230 height 39
